Goal: Find contact information: Find contact information

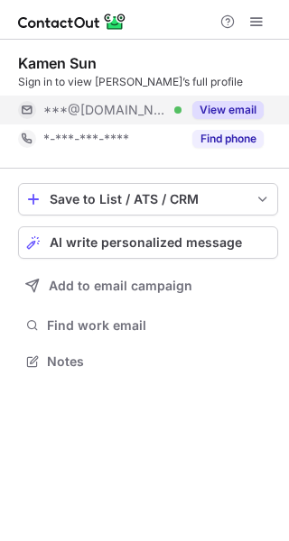
scroll to position [349, 289]
click at [219, 107] on button "View email" at bounding box center [227, 110] width 71 height 18
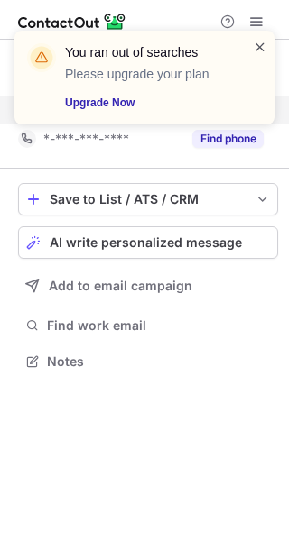
click at [253, 50] on span at bounding box center [260, 47] width 14 height 18
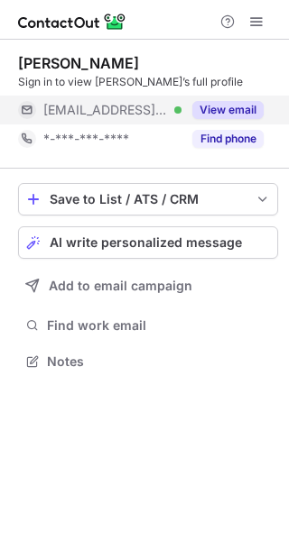
scroll to position [349, 289]
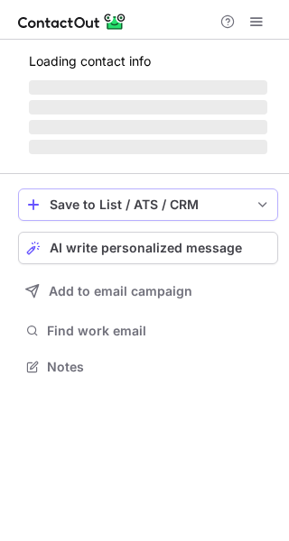
scroll to position [349, 289]
